Goal: Find specific page/section: Find specific page/section

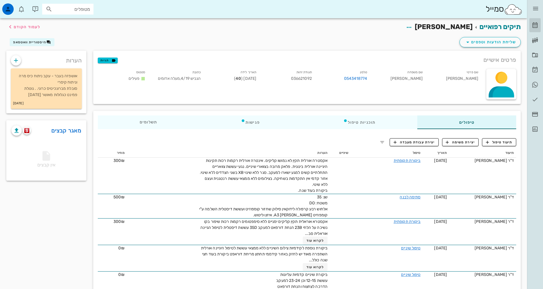
click at [538, 24] on icon at bounding box center [534, 25] width 7 height 7
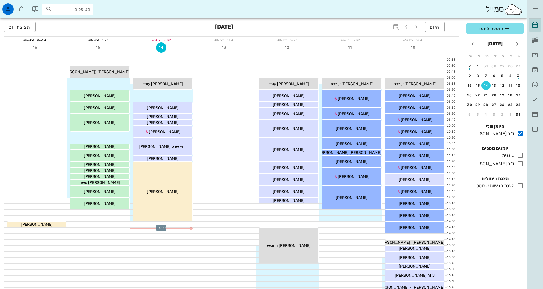
click at [177, 225] on div at bounding box center [161, 225] width 63 height 6
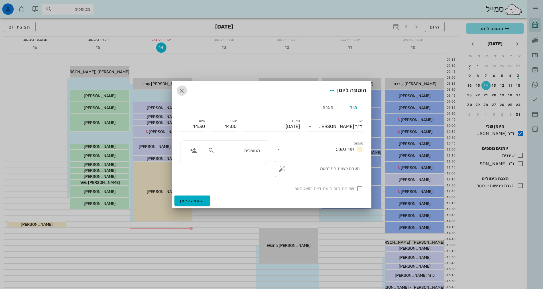
click at [182, 93] on icon "button" at bounding box center [181, 90] width 7 height 7
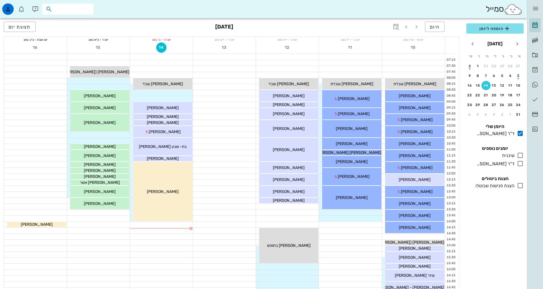
click at [75, 8] on input "text" at bounding box center [72, 8] width 36 height 7
type input "דאר"
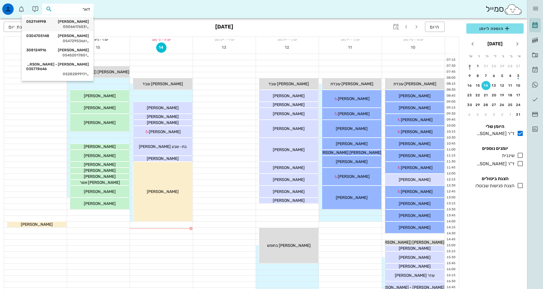
click at [82, 23] on div "[PERSON_NAME] 052114998" at bounding box center [57, 21] width 63 height 5
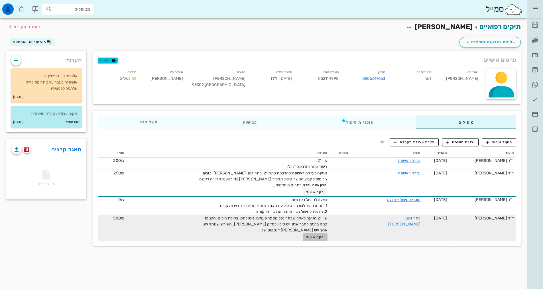
click at [322, 239] on span "לקרוא עוד" at bounding box center [315, 237] width 18 height 4
